Goal: Information Seeking & Learning: Check status

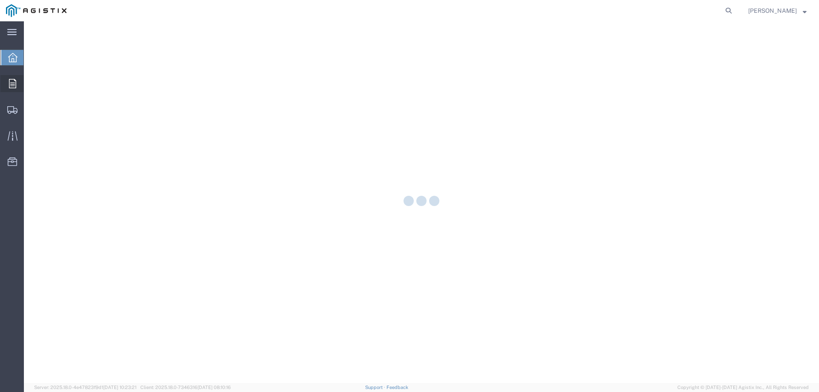
click at [12, 87] on icon at bounding box center [12, 83] width 7 height 9
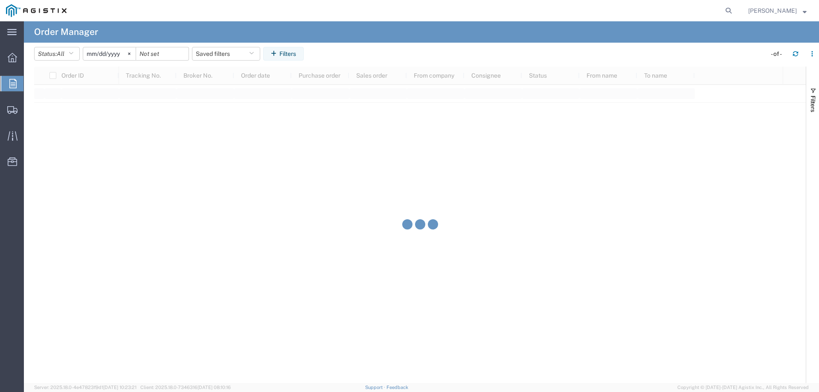
click at [112, 56] on input "[DATE]" at bounding box center [109, 53] width 52 height 13
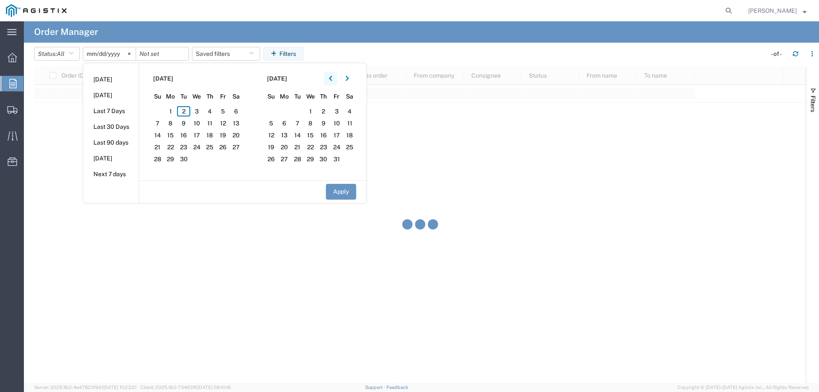
click at [336, 77] on button "button" at bounding box center [331, 79] width 14 height 14
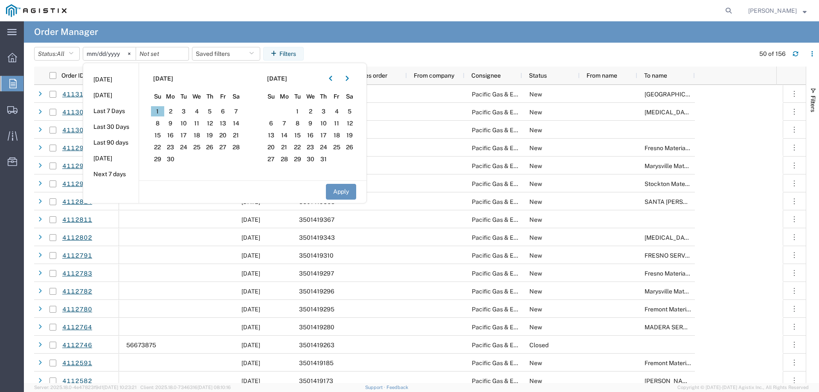
click at [157, 111] on span "1" at bounding box center [157, 111] width 13 height 10
click at [337, 191] on button "Apply" at bounding box center [341, 192] width 30 height 16
type input "[DATE]"
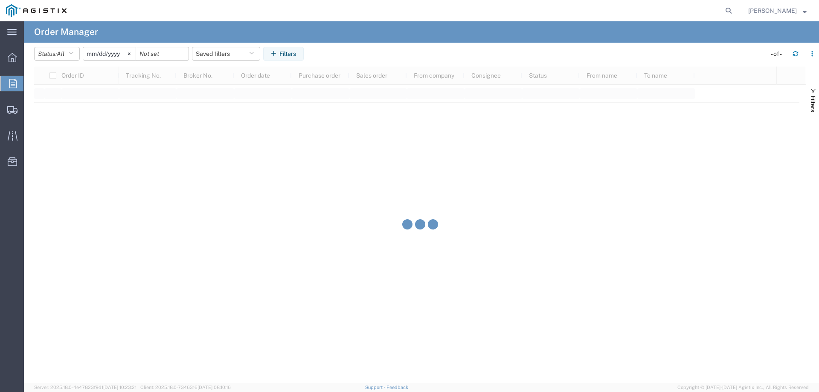
click at [292, 44] on header "Status: All All Cancelled Orders New Orders Updated Orders [DATE] Saved filters…" at bounding box center [426, 55] width 785 height 24
click at [292, 52] on button "Filters" at bounding box center [283, 54] width 41 height 14
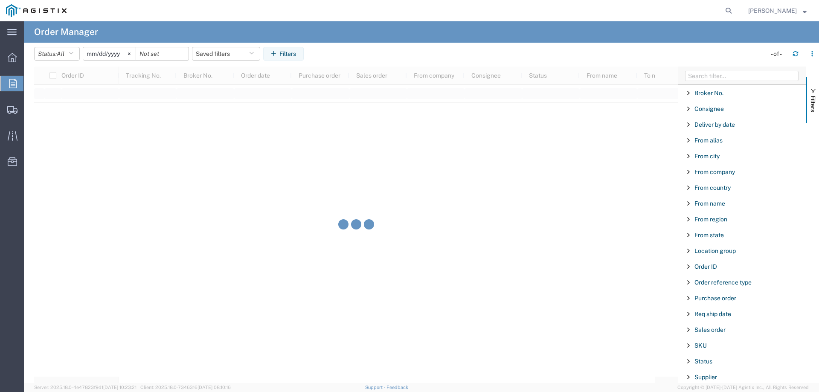
click at [697, 298] on span "Purchase order" at bounding box center [716, 298] width 42 height 7
click at [702, 333] on input "Filter Value" at bounding box center [746, 334] width 112 height 10
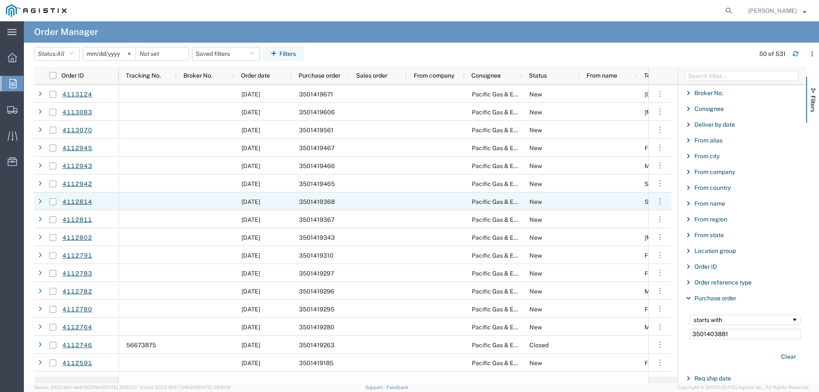
type input "3501403881"
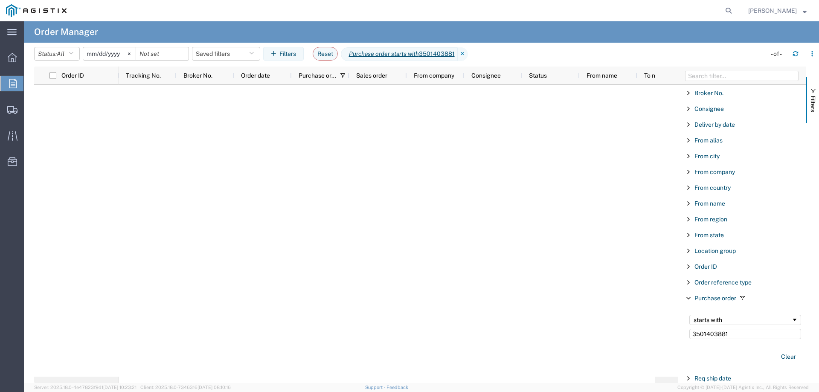
click at [107, 56] on input "[DATE]" at bounding box center [109, 53] width 52 height 13
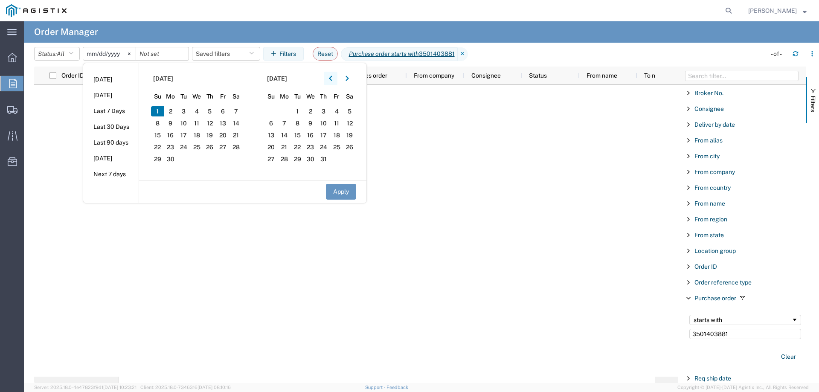
click at [330, 80] on button "button" at bounding box center [331, 79] width 14 height 14
click at [189, 112] on span "1" at bounding box center [183, 111] width 13 height 10
click at [343, 195] on button "Apply" at bounding box center [341, 192] width 30 height 16
type input "[DATE]"
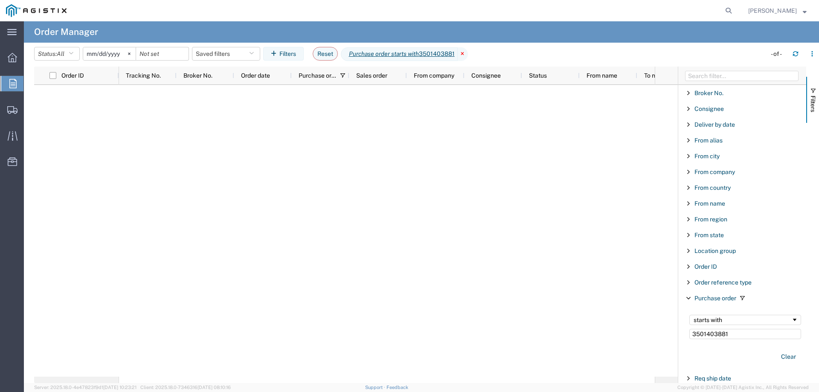
click at [466, 52] on icon at bounding box center [463, 54] width 10 height 14
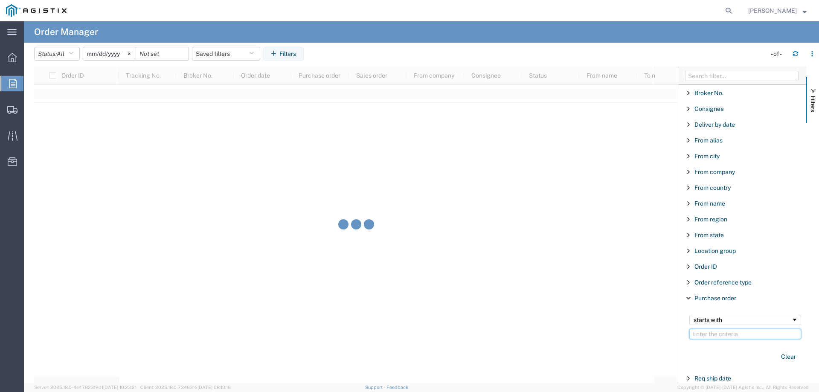
click at [710, 335] on input "Filter Value" at bounding box center [746, 334] width 112 height 10
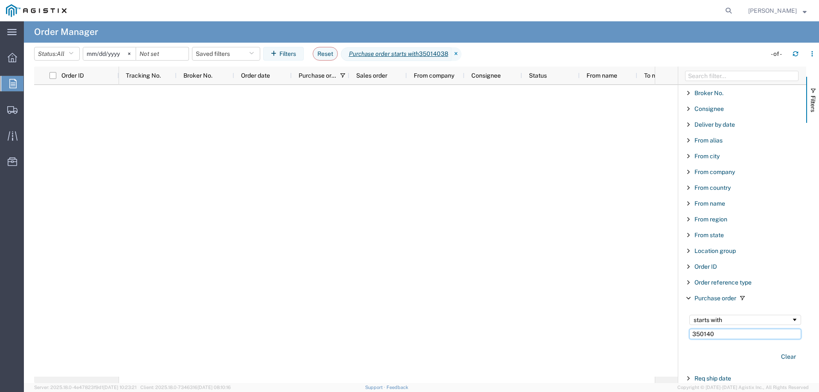
type input "350140"
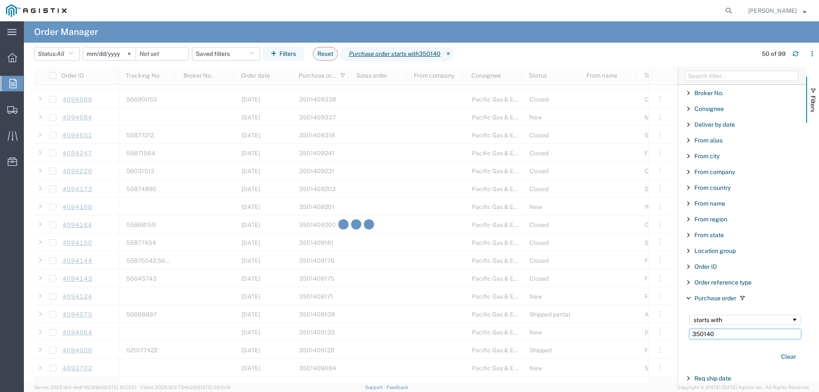
scroll to position [811, 0]
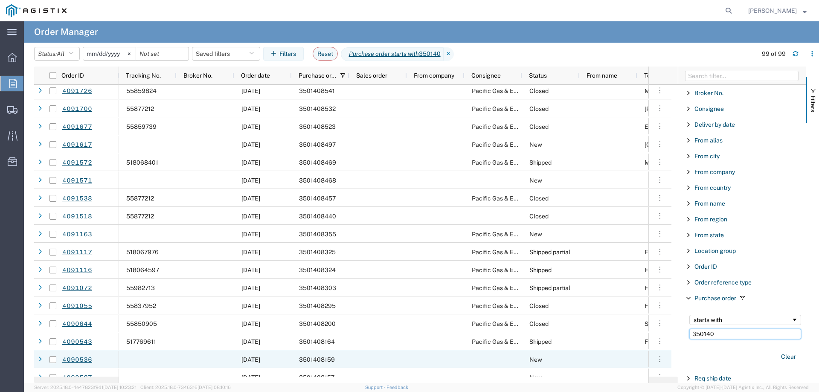
scroll to position [1482, 0]
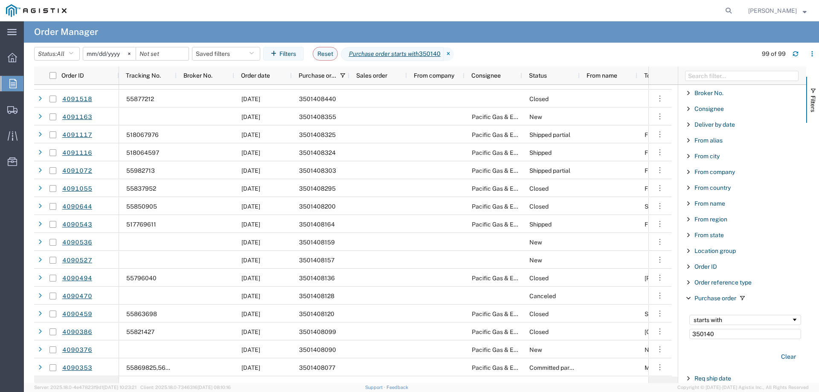
click at [106, 54] on input "[DATE]" at bounding box center [109, 53] width 52 height 13
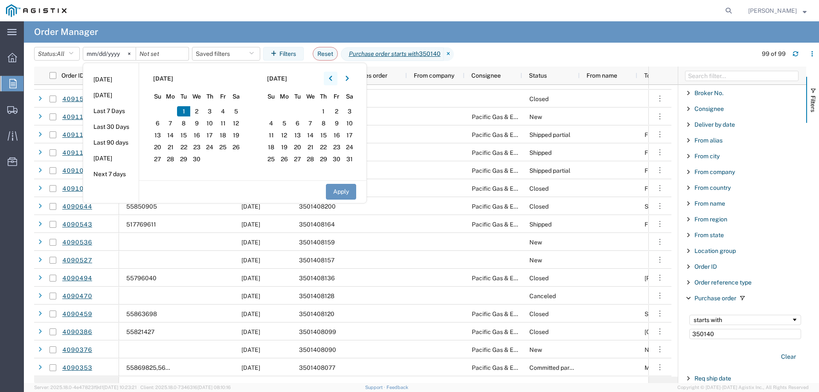
click at [332, 78] on icon "button" at bounding box center [330, 78] width 3 height 5
click at [200, 113] on span "1" at bounding box center [196, 111] width 13 height 10
click at [341, 194] on button "Apply" at bounding box center [341, 192] width 30 height 16
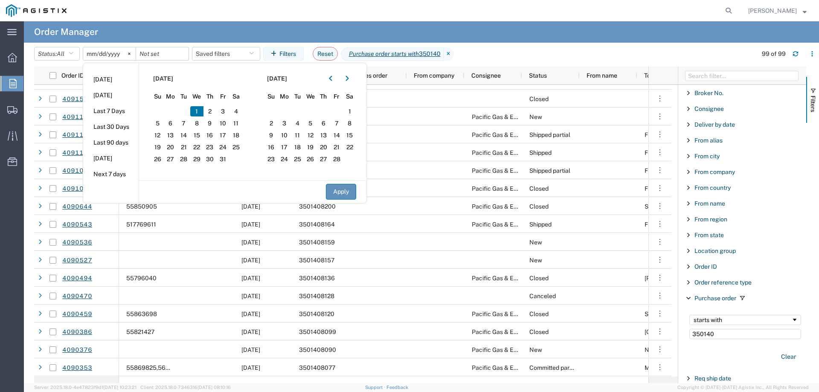
type input "[DATE]"
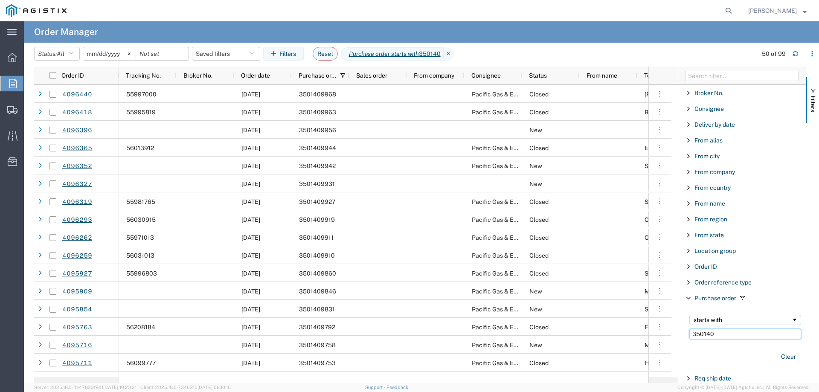
click at [722, 332] on input "350140" at bounding box center [746, 334] width 112 height 10
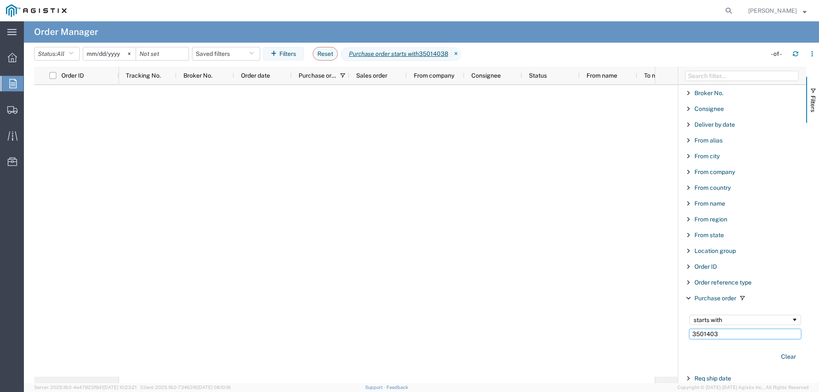
type input "3501403"
click at [458, 53] on icon at bounding box center [453, 54] width 10 height 14
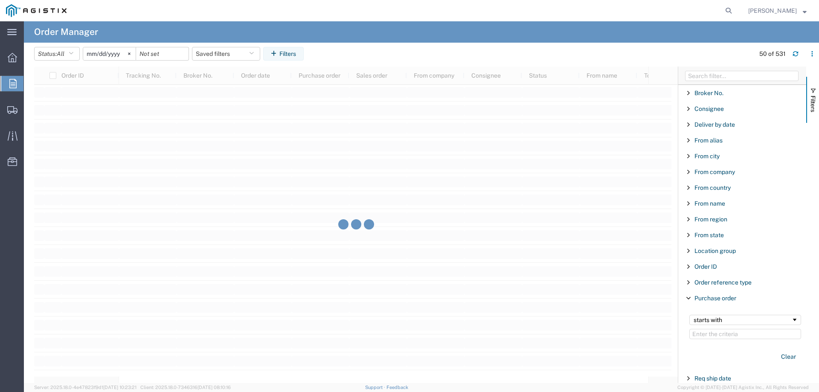
scroll to position [1024, 0]
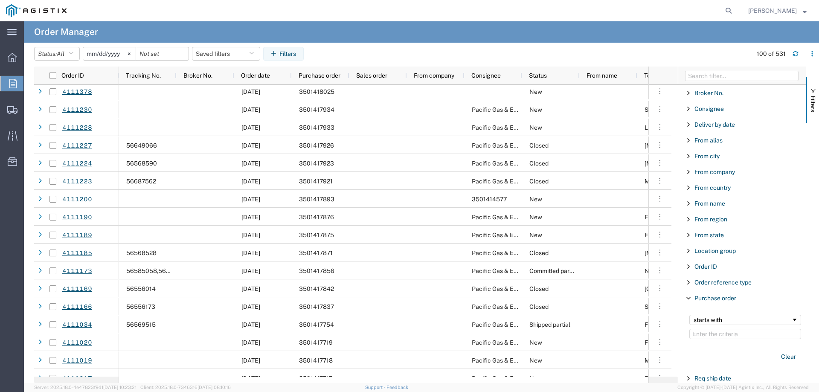
scroll to position [1365, 0]
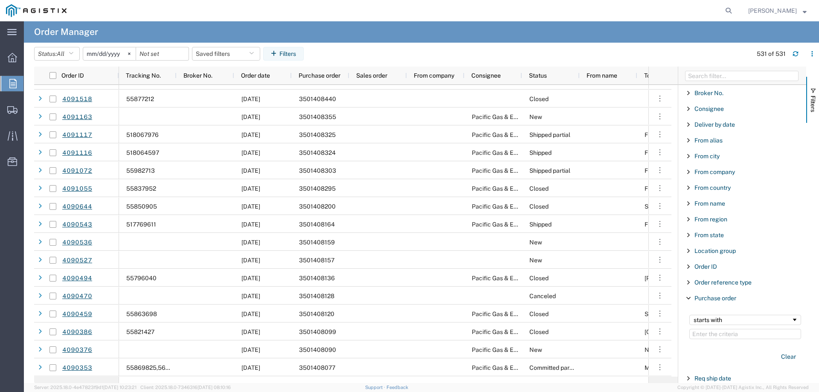
click at [118, 52] on input "[DATE]" at bounding box center [109, 53] width 52 height 13
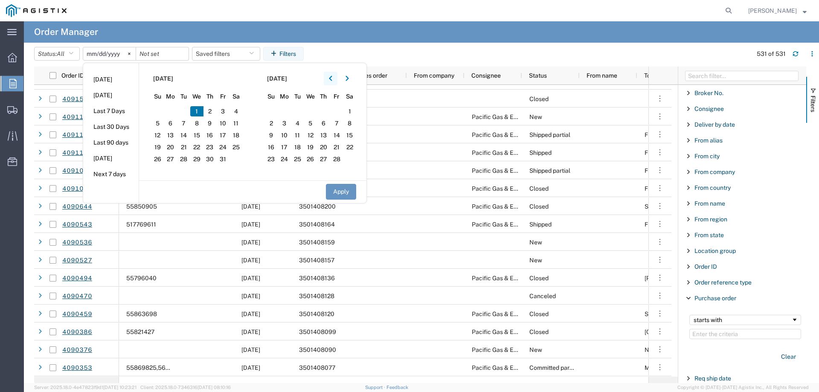
click at [332, 78] on icon "button" at bounding box center [330, 79] width 3 height 6
click at [332, 78] on icon "button" at bounding box center [330, 78] width 3 height 5
click at [221, 110] on span "1" at bounding box center [222, 111] width 13 height 10
click at [342, 192] on button "Apply" at bounding box center [341, 192] width 30 height 16
type input "[DATE]"
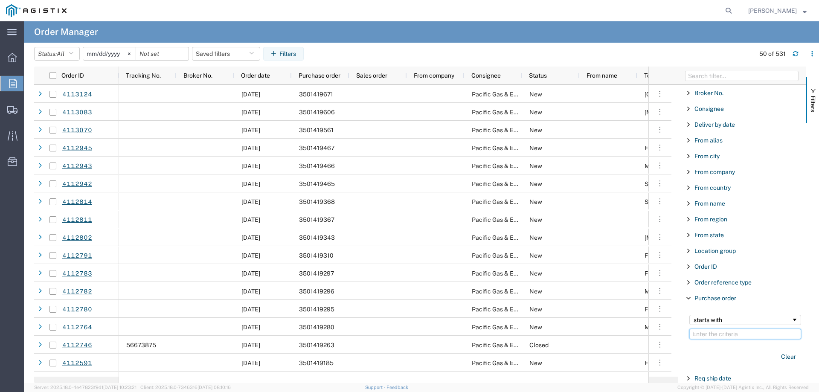
click at [707, 337] on input "Filter Value" at bounding box center [746, 334] width 112 height 10
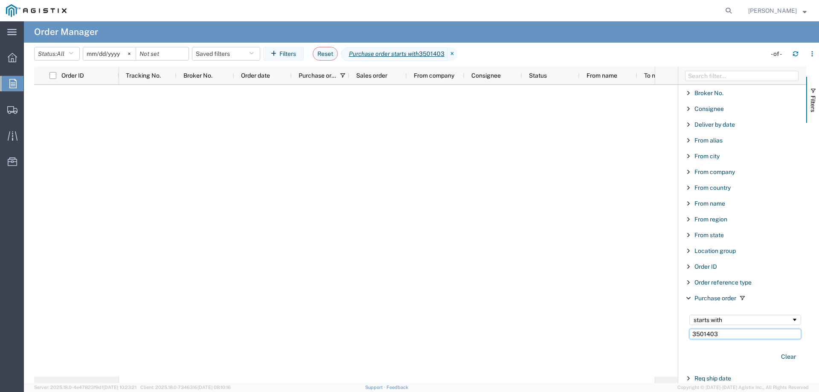
click at [723, 334] on input "3501403" at bounding box center [746, 334] width 112 height 10
type input "350140"
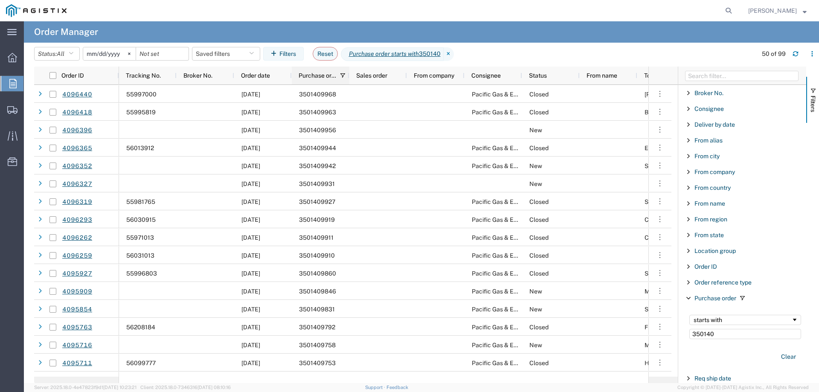
click at [314, 77] on span "Purchase order" at bounding box center [318, 75] width 38 height 7
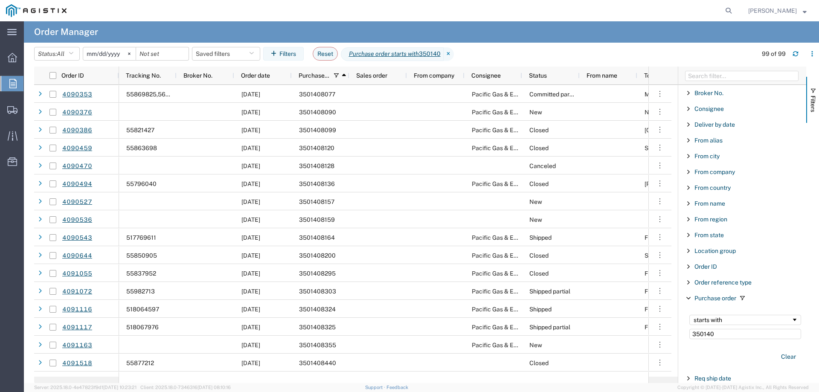
click at [112, 55] on input "[DATE]" at bounding box center [109, 53] width 52 height 13
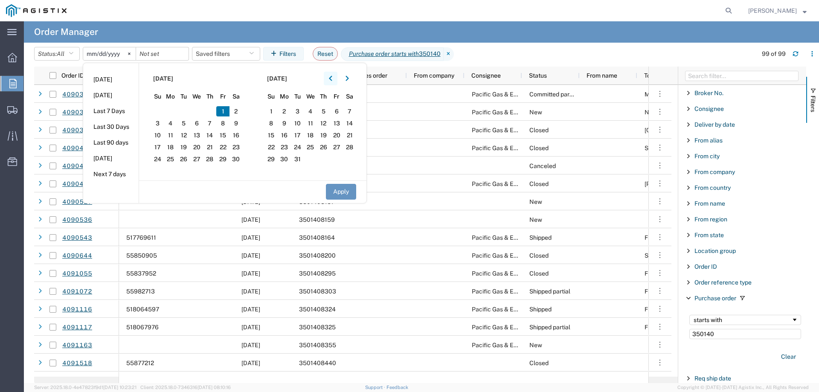
click at [336, 78] on button "button" at bounding box center [331, 79] width 14 height 14
click at [332, 78] on icon "button" at bounding box center [330, 79] width 3 height 6
click at [332, 78] on icon "button" at bounding box center [330, 78] width 3 height 5
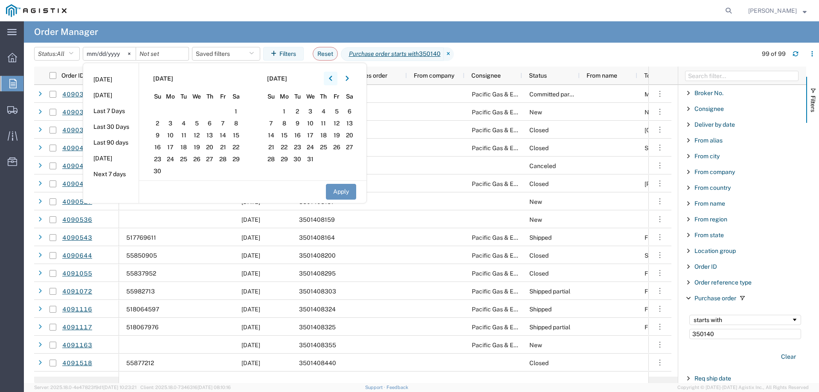
click at [332, 78] on icon "button" at bounding box center [330, 78] width 3 height 5
click at [332, 77] on icon "button" at bounding box center [330, 79] width 3 height 6
click at [173, 111] on span "1" at bounding box center [170, 111] width 13 height 10
click at [341, 192] on button "Apply" at bounding box center [341, 192] width 30 height 16
type input "[DATE]"
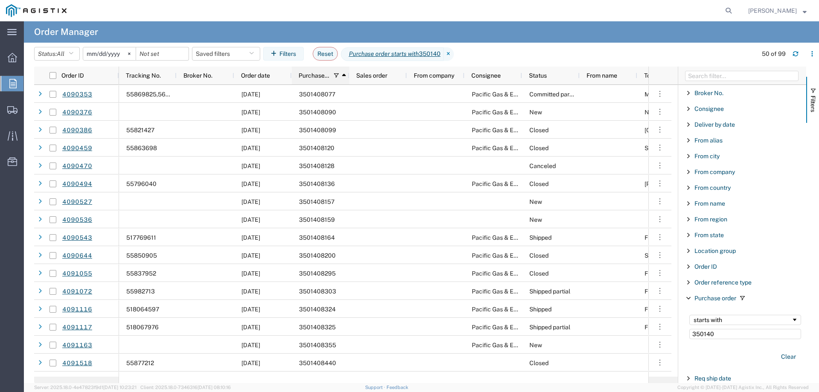
click at [317, 79] on div "Purchase order 1" at bounding box center [322, 76] width 47 height 14
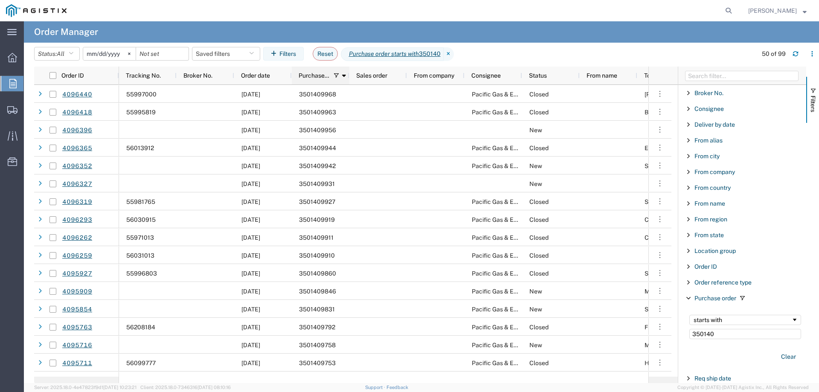
click at [318, 75] on span "Purchase order" at bounding box center [315, 75] width 32 height 7
click at [318, 73] on span "Purchase order" at bounding box center [318, 75] width 38 height 7
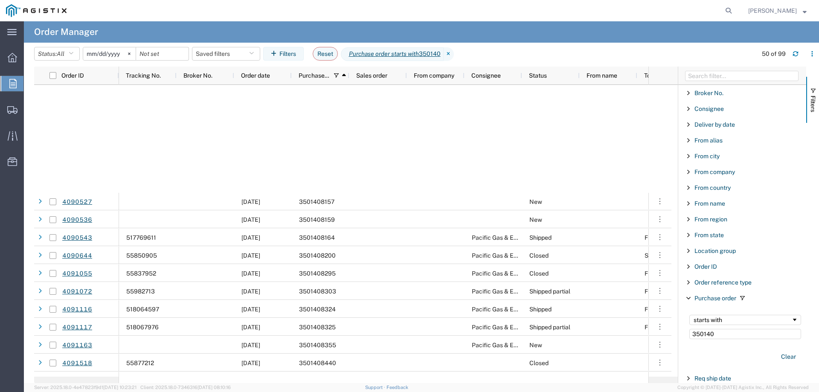
scroll to position [1482, 0]
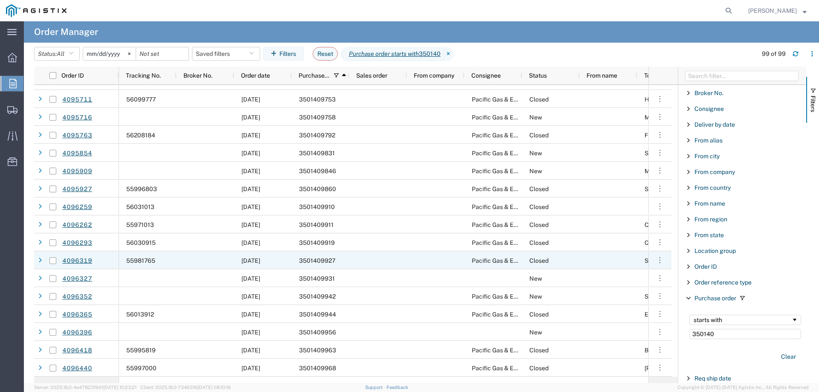
scroll to position [1483, 0]
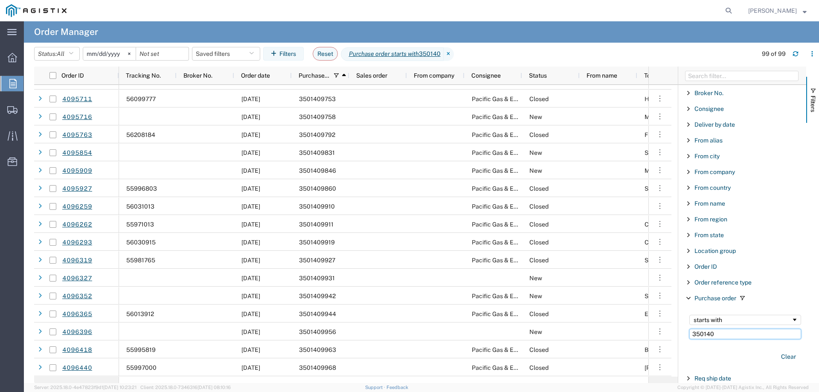
click at [729, 332] on input "350140" at bounding box center [746, 334] width 112 height 10
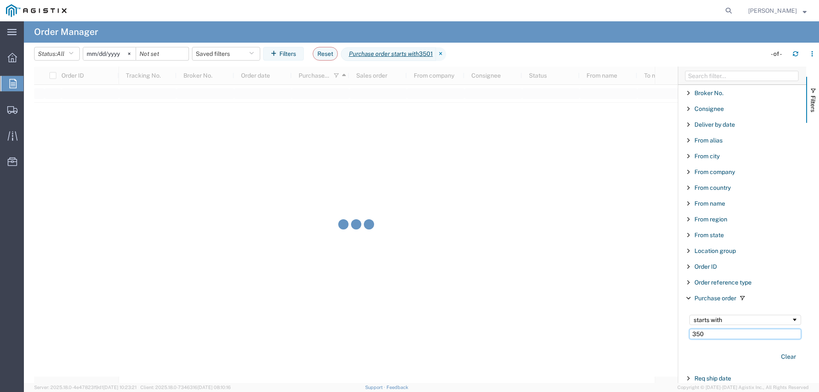
type input "350"
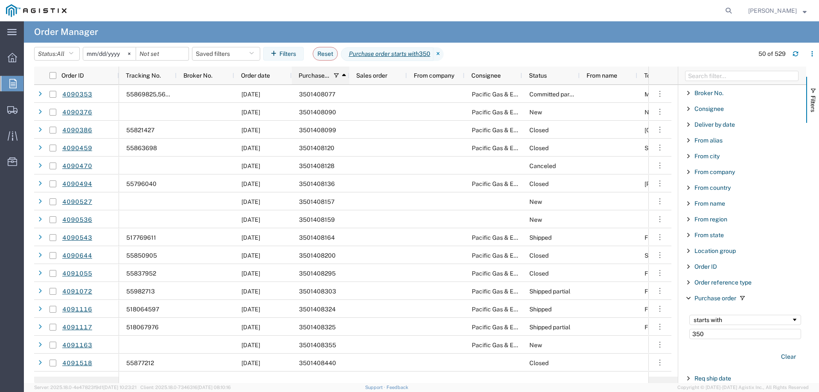
click at [314, 78] on span "Purchase order" at bounding box center [315, 75] width 32 height 7
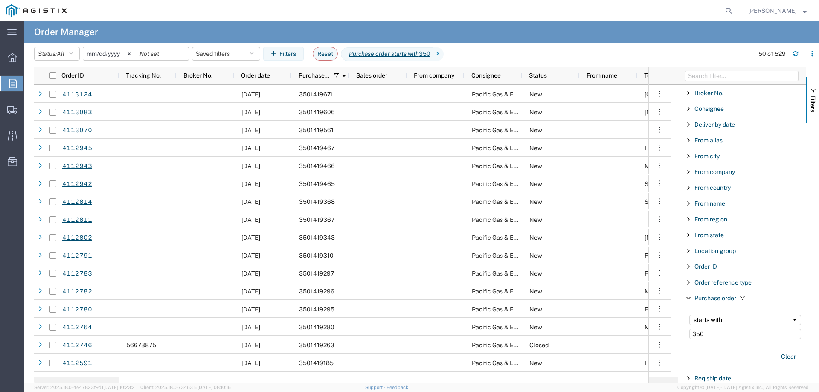
click at [315, 77] on span "Purchase order" at bounding box center [315, 75] width 32 height 7
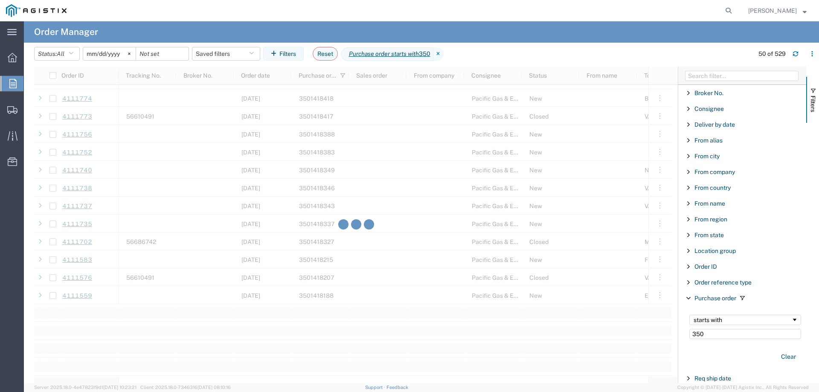
scroll to position [683, 0]
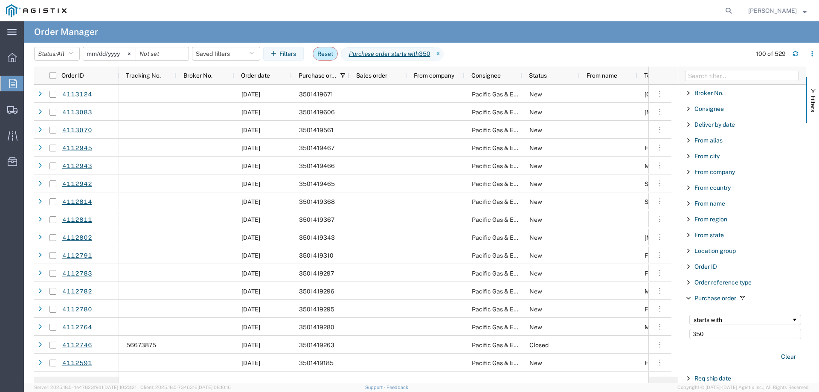
click at [333, 55] on button "Reset" at bounding box center [325, 54] width 25 height 14
type input "[DATE]"
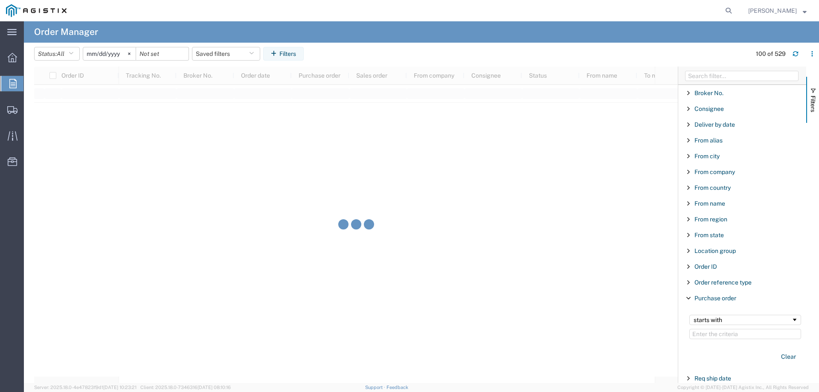
click at [98, 54] on input "[DATE]" at bounding box center [109, 53] width 52 height 13
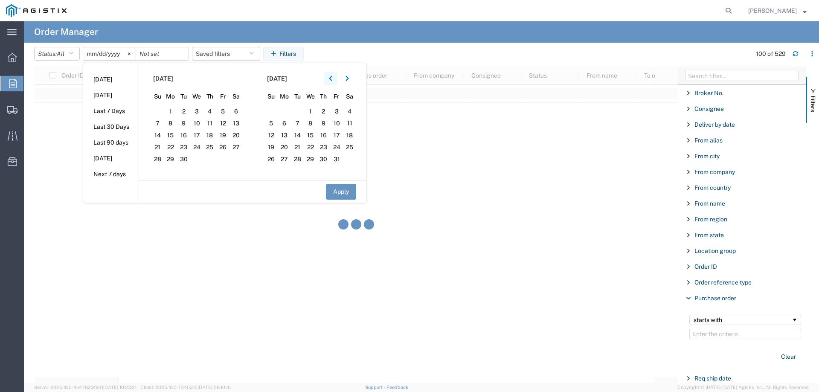
click at [332, 79] on icon "button" at bounding box center [330, 79] width 3 height 6
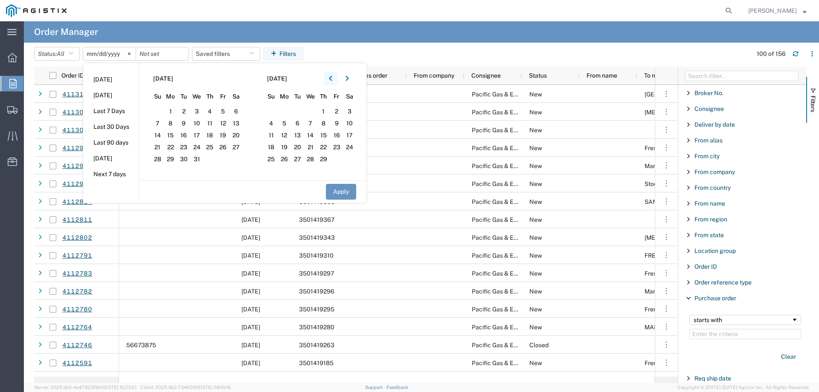
click at [332, 79] on icon "button" at bounding box center [330, 79] width 3 height 6
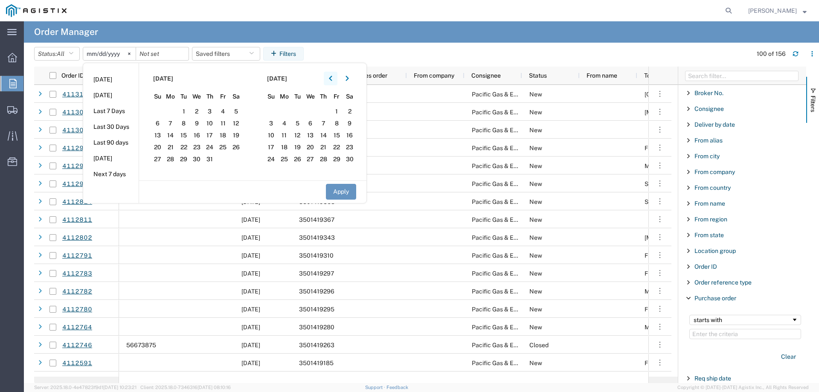
click at [332, 79] on icon "button" at bounding box center [330, 79] width 3 height 6
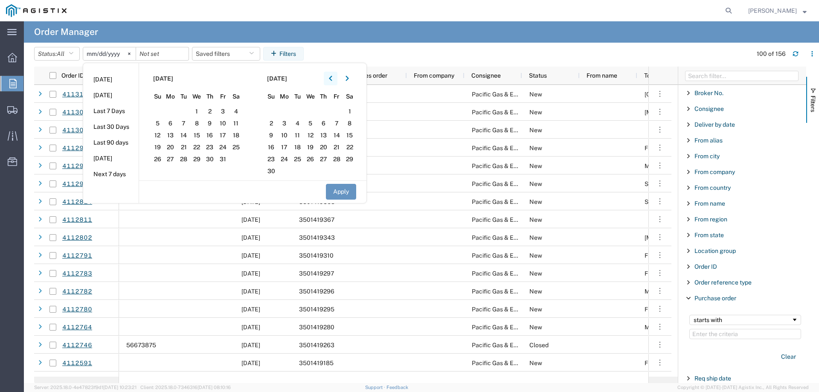
click at [332, 79] on icon "button" at bounding box center [330, 79] width 3 height 6
click at [161, 111] on span "1" at bounding box center [157, 111] width 13 height 10
click at [352, 195] on button "Apply" at bounding box center [341, 192] width 30 height 16
type input "[DATE]"
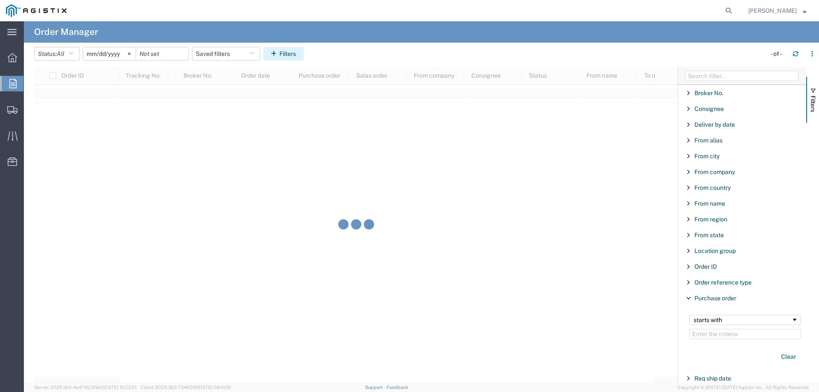
click at [290, 60] on button "Filters" at bounding box center [283, 54] width 41 height 14
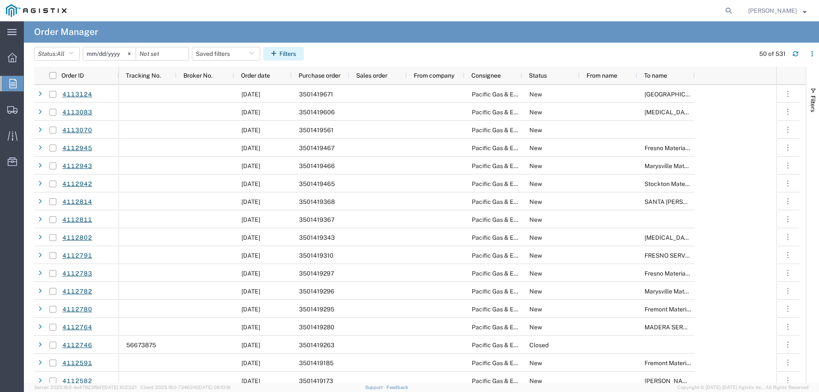
click at [288, 54] on button "Filters" at bounding box center [283, 54] width 41 height 14
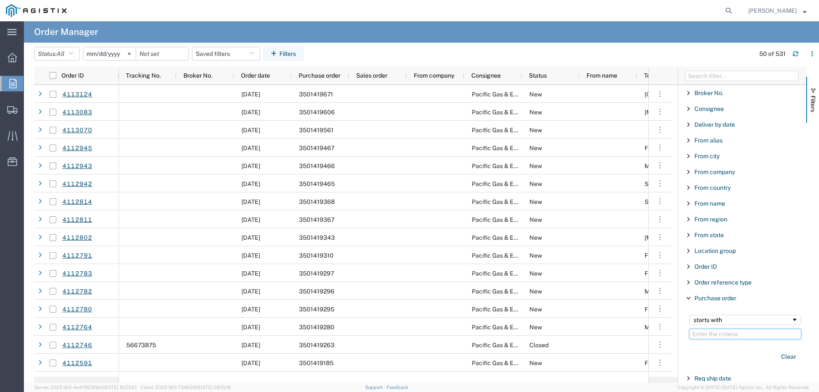
click at [728, 334] on input "Filter Value" at bounding box center [746, 334] width 112 height 10
paste input "3501403881"
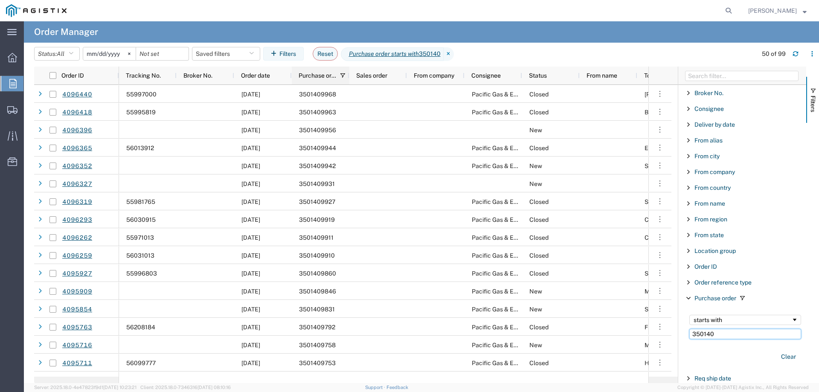
type input "350140"
click at [311, 76] on span "Purchase order" at bounding box center [318, 75] width 38 height 7
